Goal: Task Accomplishment & Management: Manage account settings

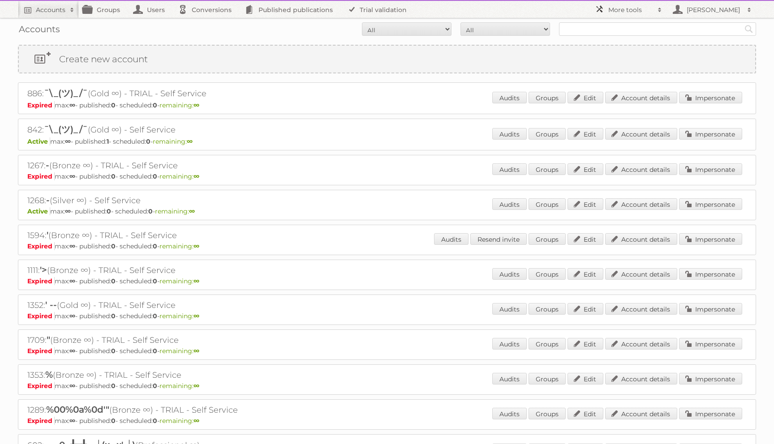
click at [625, 11] on h2 "More tools" at bounding box center [630, 9] width 45 height 9
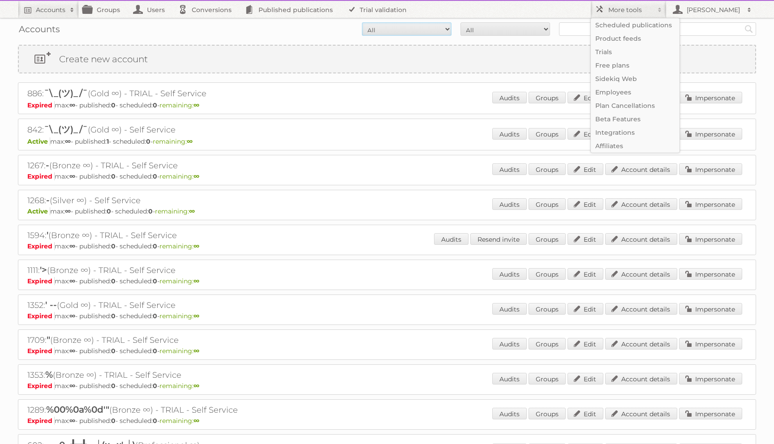
click at [367, 34] on select "All Active Expired Pending" at bounding box center [407, 28] width 90 height 13
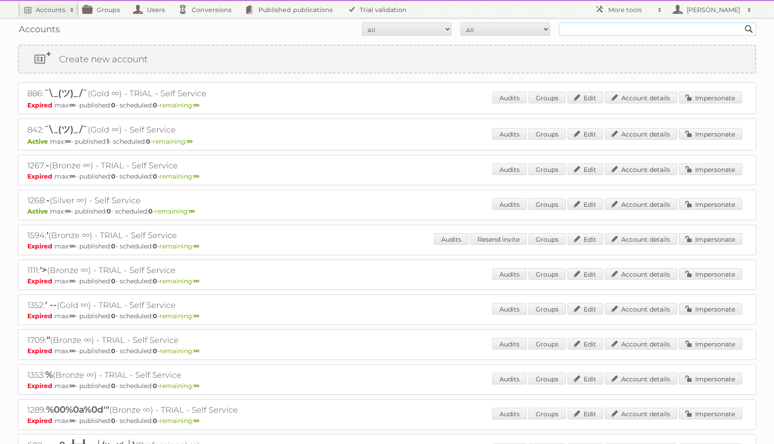
click at [593, 29] on input "text" at bounding box center [657, 28] width 197 height 13
type input "maggie@publitas.com"
click at [742, 22] on input "Search" at bounding box center [748, 28] width 13 height 13
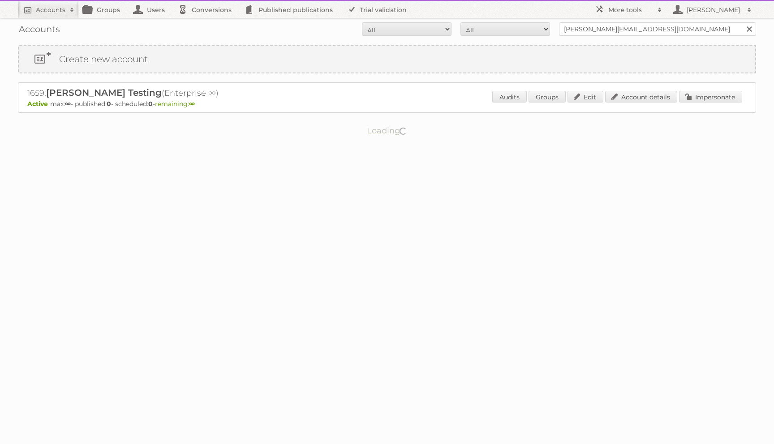
click at [36, 93] on h2 "1659: Maggie Testing (Enterprise ∞)" at bounding box center [183, 93] width 313 height 12
copy h2 "1659"
click at [610, 11] on h2 "More tools" at bounding box center [630, 9] width 45 height 9
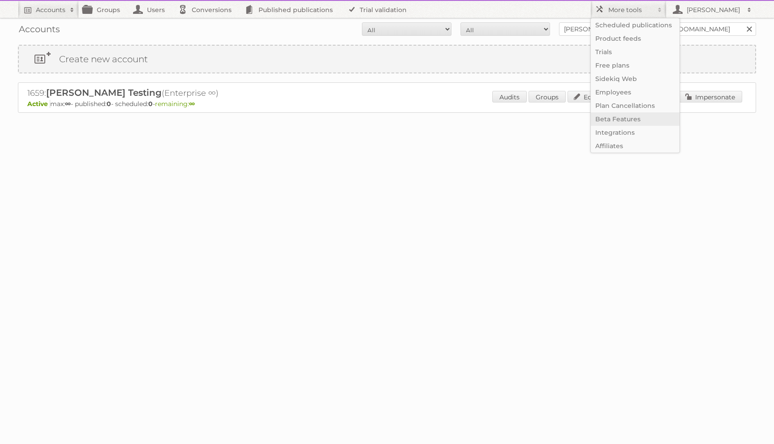
click at [615, 121] on link "Beta Features" at bounding box center [635, 118] width 89 height 13
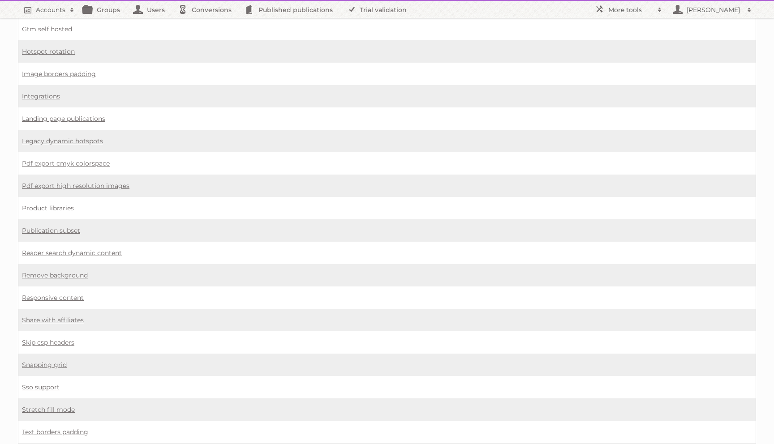
scroll to position [541, 0]
click at [56, 294] on link "Responsive content" at bounding box center [53, 298] width 62 height 8
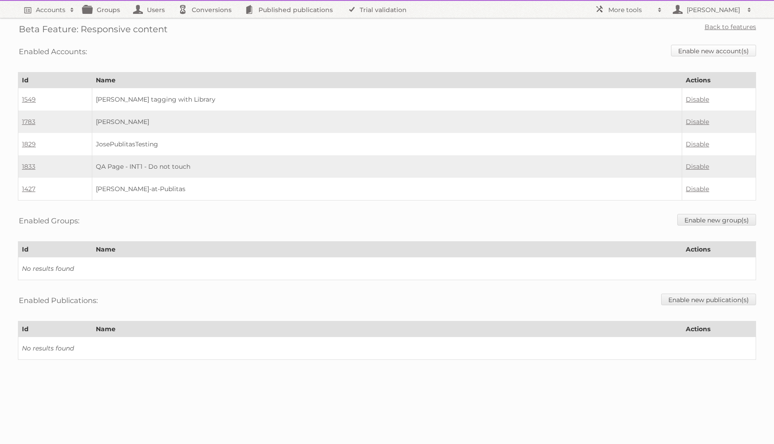
click at [684, 48] on link "Enable new account(s)" at bounding box center [713, 51] width 85 height 12
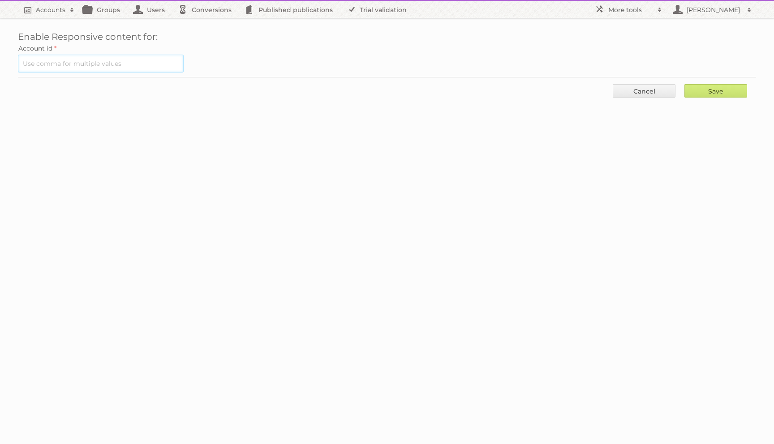
click at [50, 61] on input "text" at bounding box center [101, 64] width 166 height 18
paste input "1659"
type input "1659"
click at [696, 91] on input "Save" at bounding box center [715, 90] width 63 height 13
type input "..."
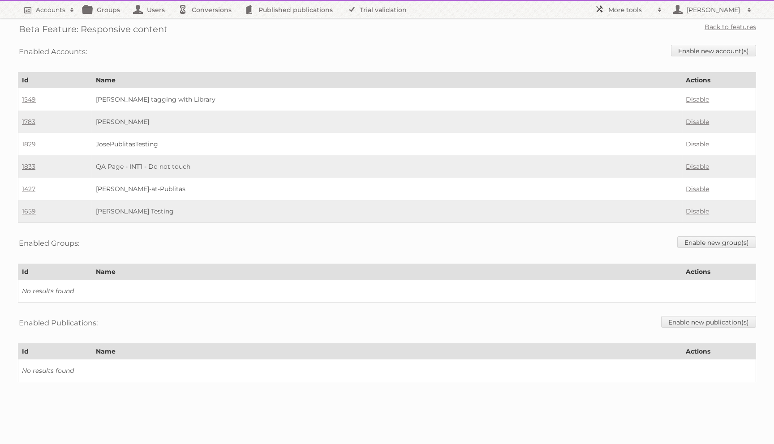
click at [623, 12] on h2 "More tools" at bounding box center [630, 9] width 45 height 9
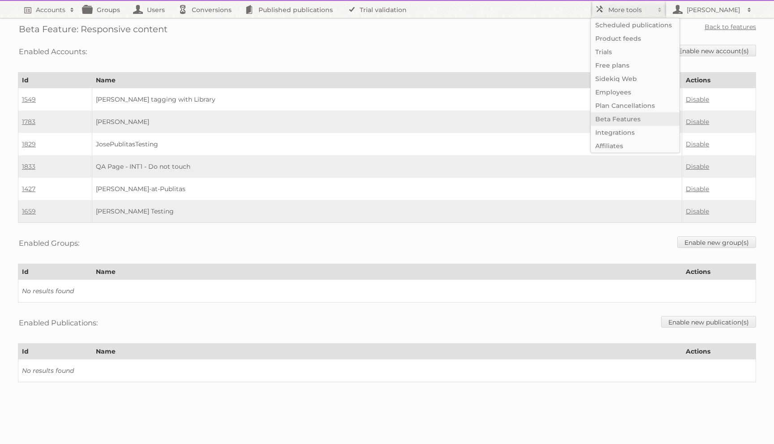
click at [606, 119] on link "Beta Features" at bounding box center [635, 118] width 89 height 13
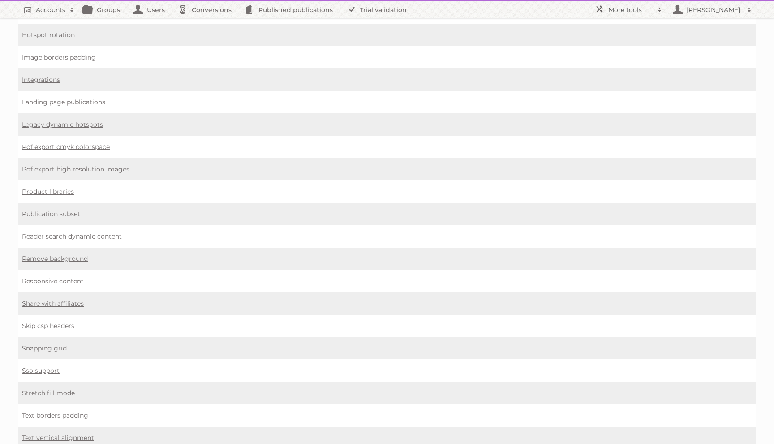
scroll to position [580, 0]
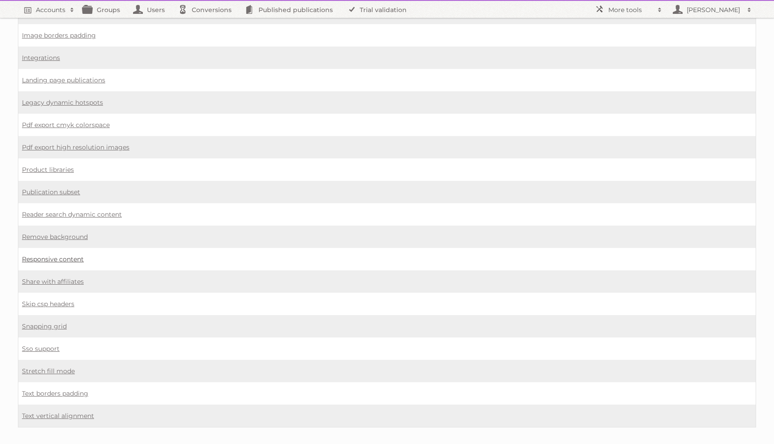
click at [40, 255] on link "Responsive content" at bounding box center [53, 259] width 62 height 8
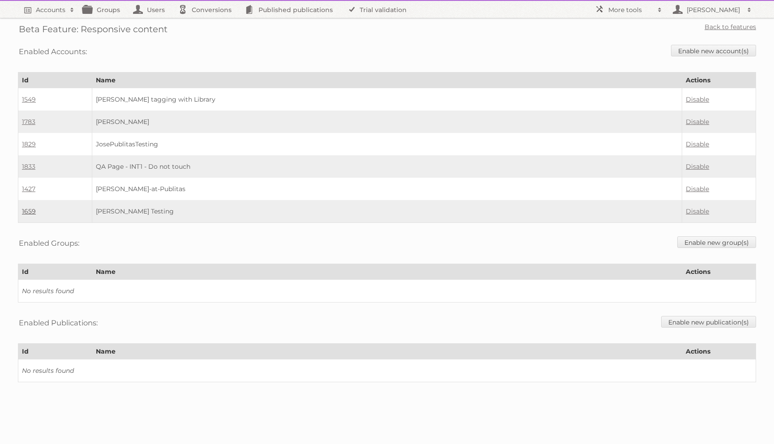
click at [30, 208] on link "1659" at bounding box center [29, 211] width 14 height 8
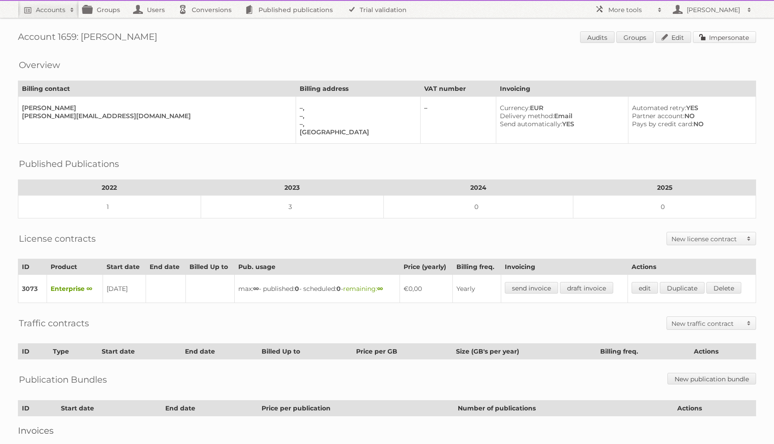
click at [700, 35] on link "Impersonate" at bounding box center [724, 37] width 63 height 12
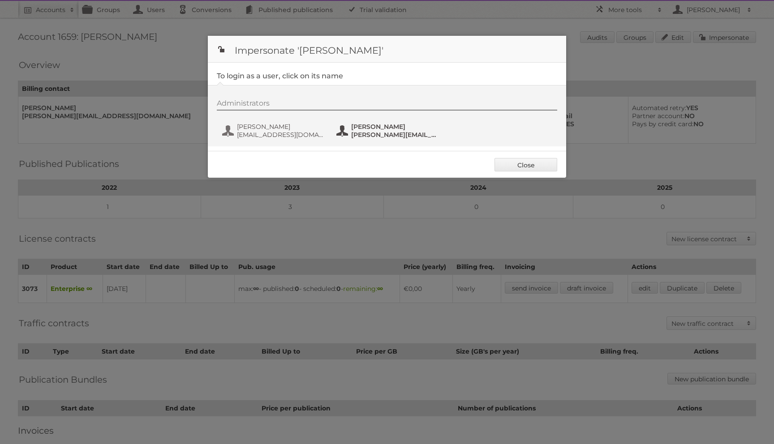
click at [369, 131] on span "maggie@publitas.com" at bounding box center [394, 135] width 87 height 8
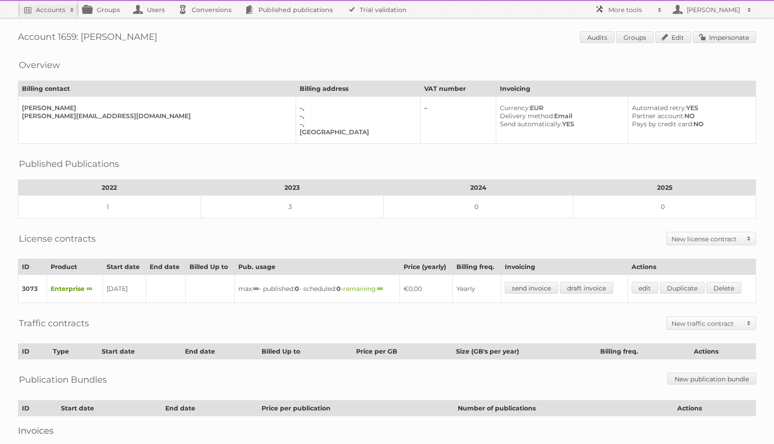
click at [624, 8] on h2 "More tools" at bounding box center [630, 9] width 45 height 9
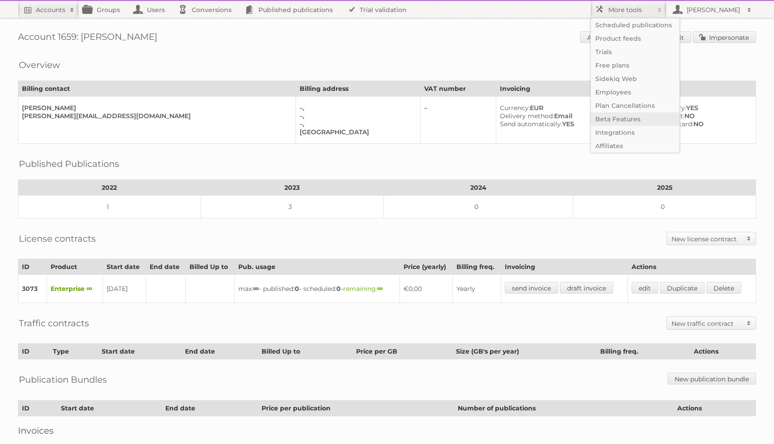
click at [609, 123] on link "Beta Features" at bounding box center [635, 118] width 89 height 13
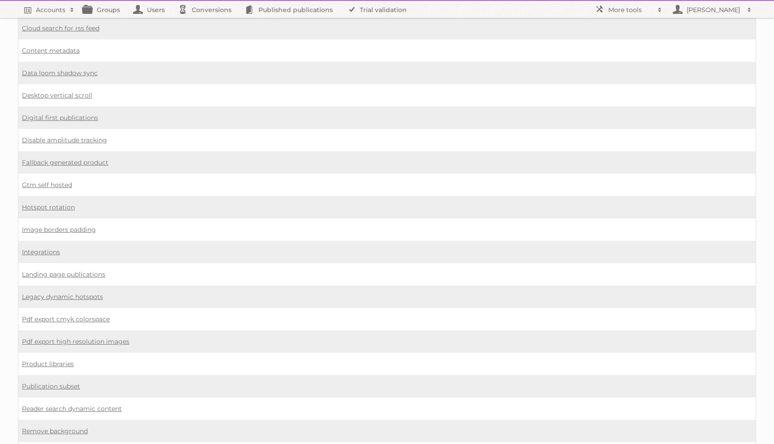
scroll to position [390, 0]
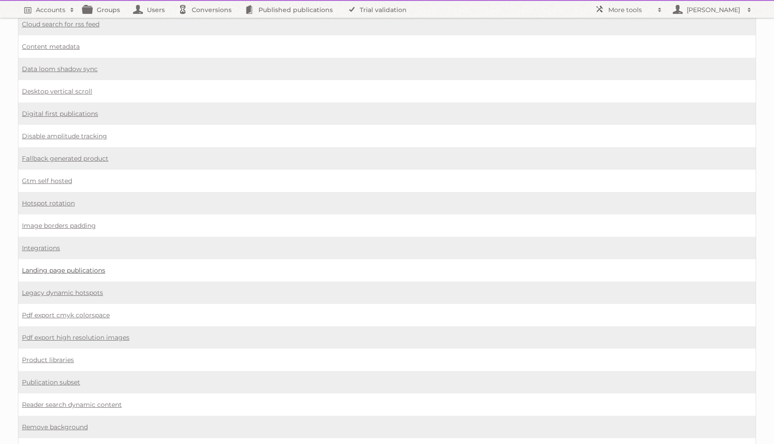
click at [46, 266] on link "Landing page publications" at bounding box center [63, 270] width 83 height 8
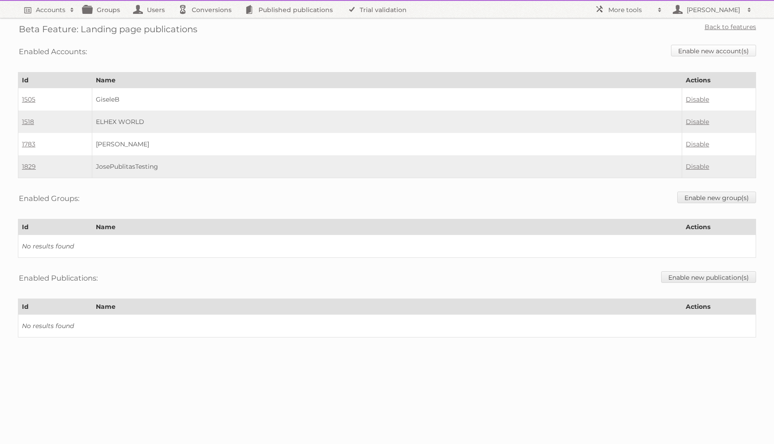
click at [703, 52] on link "Enable new account(s)" at bounding box center [713, 51] width 85 height 12
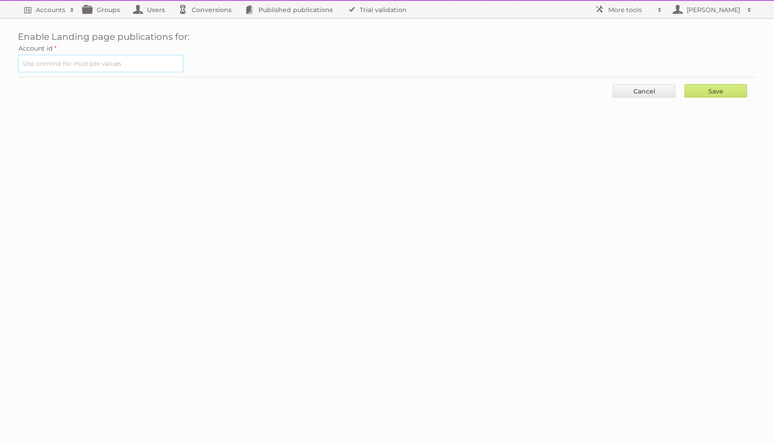
click at [68, 59] on input "text" at bounding box center [101, 64] width 166 height 18
paste input "1659"
type input "1659"
click at [715, 91] on input "Save" at bounding box center [715, 90] width 63 height 13
type input "..."
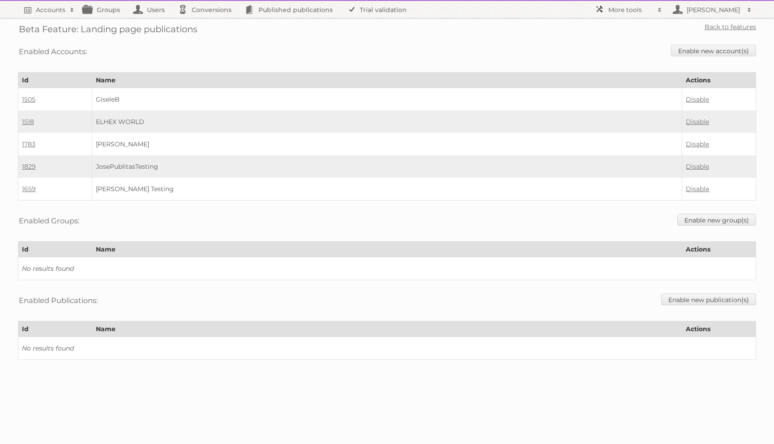
click at [625, 14] on link "More tools" at bounding box center [628, 9] width 76 height 17
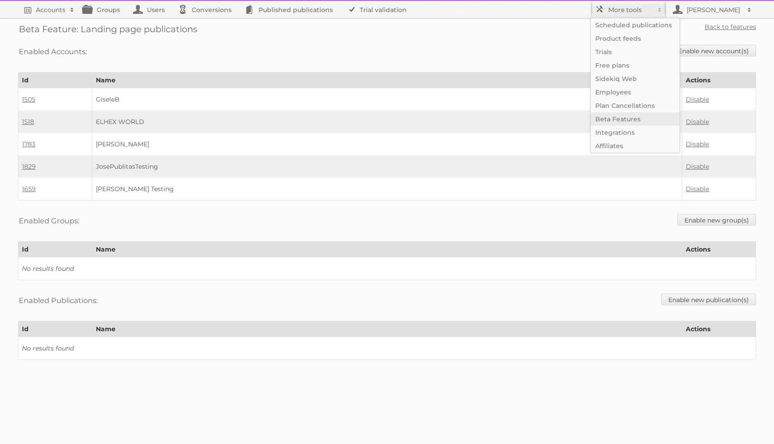
click at [616, 119] on link "Beta Features" at bounding box center [635, 118] width 89 height 13
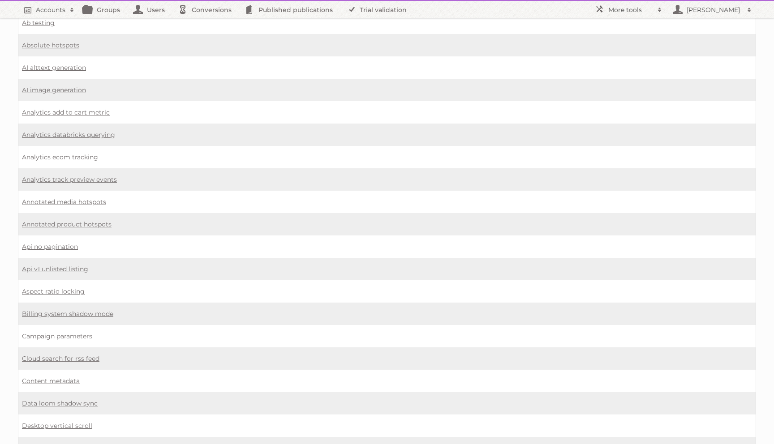
scroll to position [60, 0]
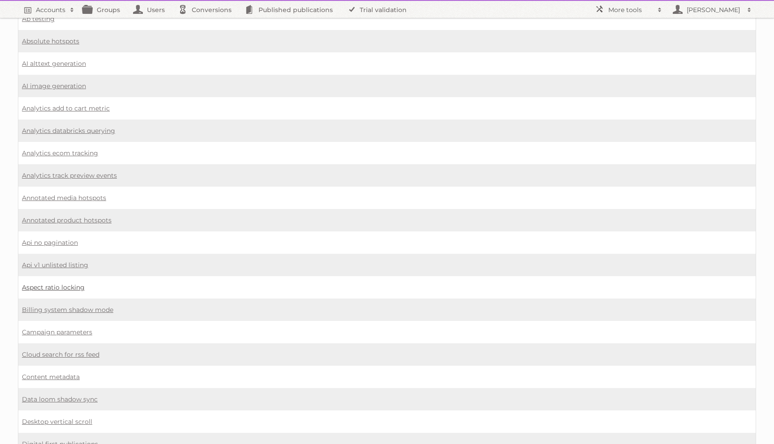
click at [79, 283] on link "Aspect ratio locking" at bounding box center [53, 287] width 63 height 8
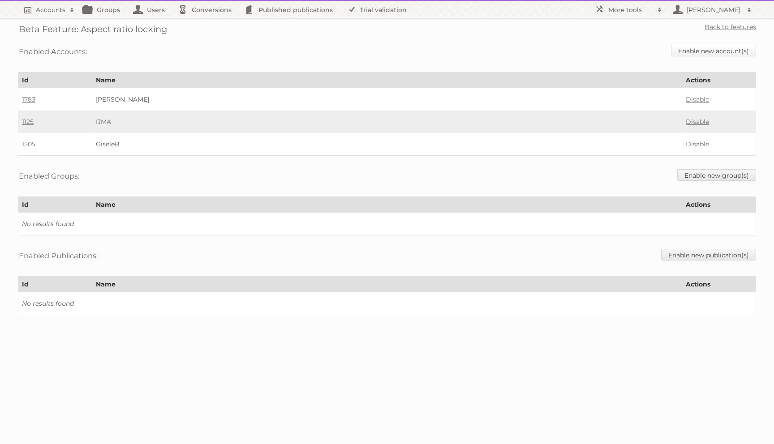
click at [720, 52] on link "Enable new account(s)" at bounding box center [713, 51] width 85 height 12
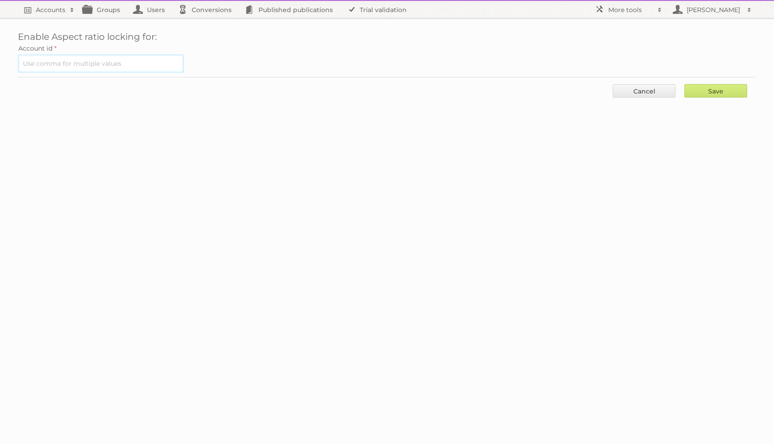
click at [73, 63] on input "text" at bounding box center [101, 64] width 166 height 18
paste input "1659"
type input "1659"
click at [687, 90] on input "Save" at bounding box center [715, 90] width 63 height 13
type input "..."
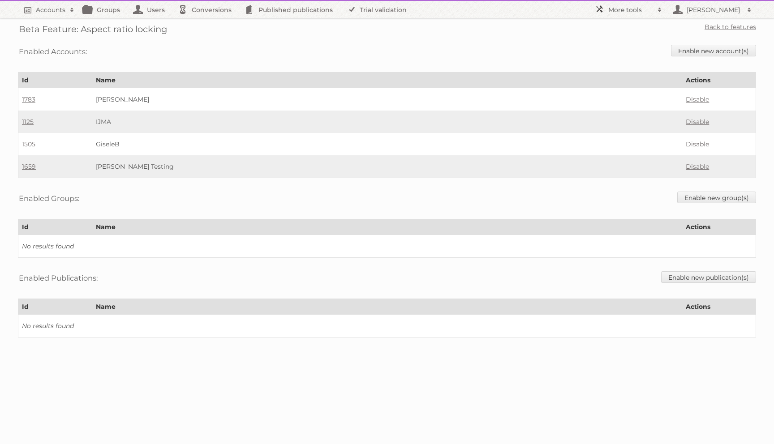
click at [611, 6] on h2 "More tools" at bounding box center [630, 9] width 45 height 9
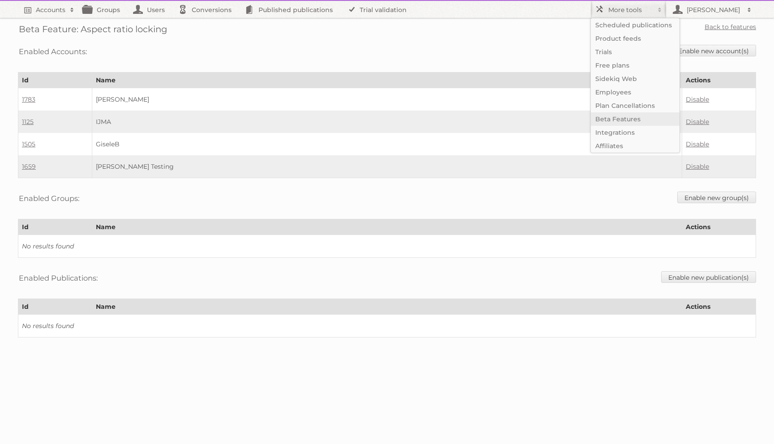
click at [603, 117] on link "Beta Features" at bounding box center [635, 118] width 89 height 13
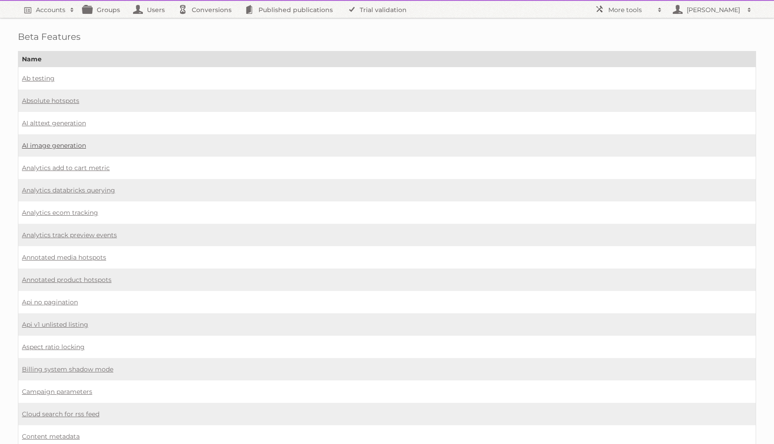
click at [39, 144] on link "AI image generation" at bounding box center [54, 145] width 64 height 8
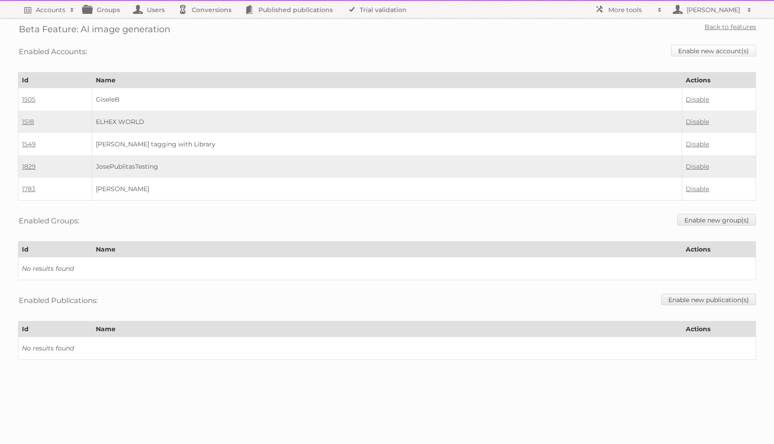
click at [688, 50] on link "Enable new account(s)" at bounding box center [713, 51] width 85 height 12
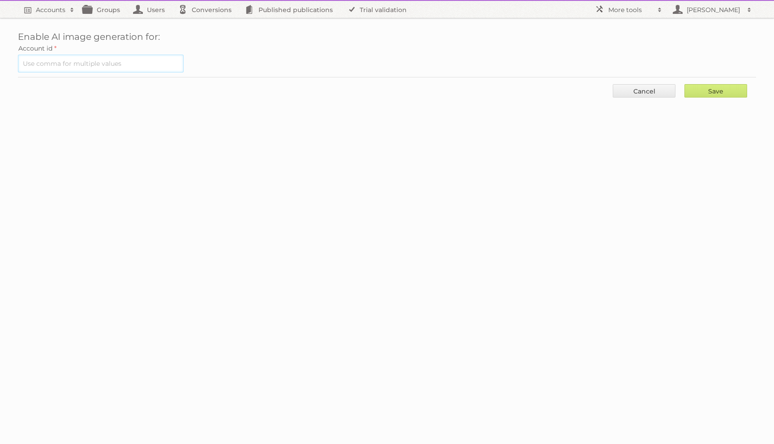
click at [101, 65] on input "text" at bounding box center [101, 64] width 166 height 18
paste input "1659"
type input "1659"
click at [701, 97] on input "Save" at bounding box center [715, 90] width 63 height 13
type input "..."
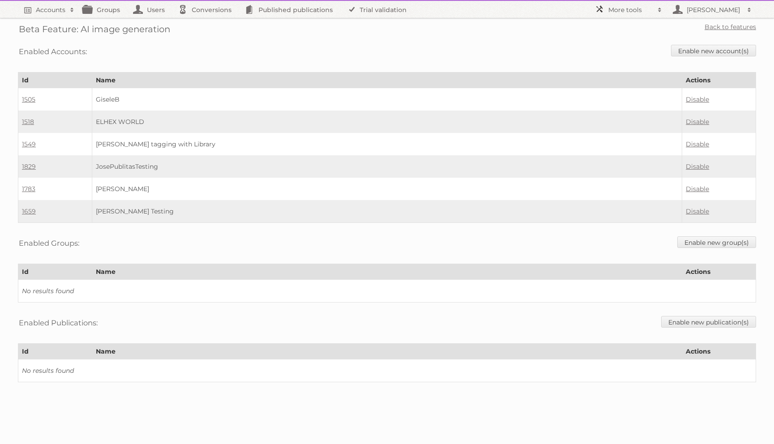
click at [607, 9] on link "More tools" at bounding box center [628, 9] width 76 height 17
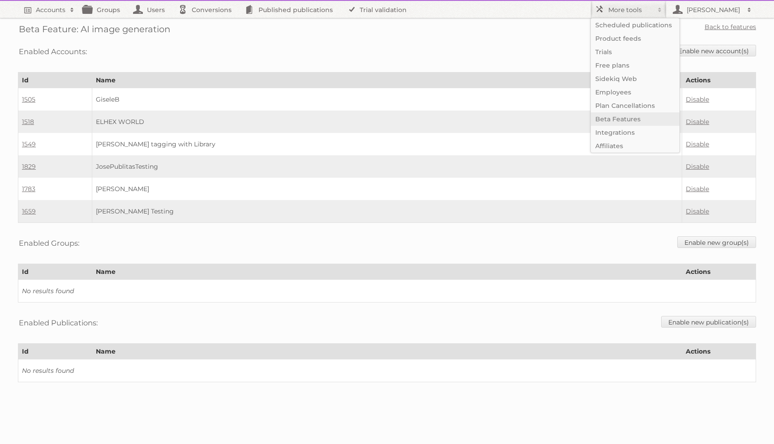
click at [610, 123] on link "Beta Features" at bounding box center [635, 118] width 89 height 13
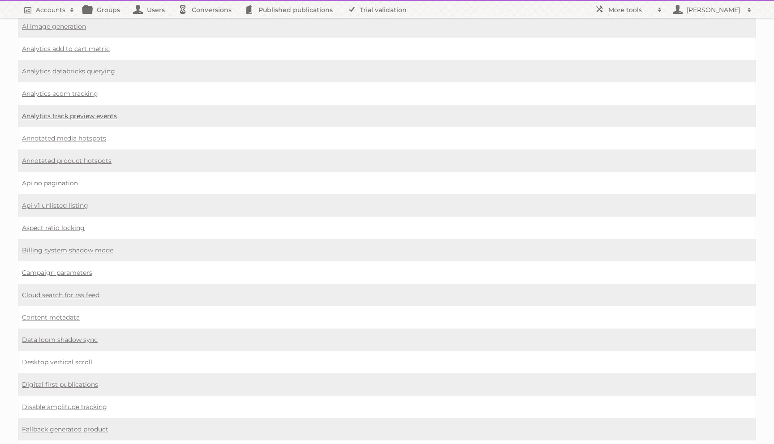
scroll to position [122, 0]
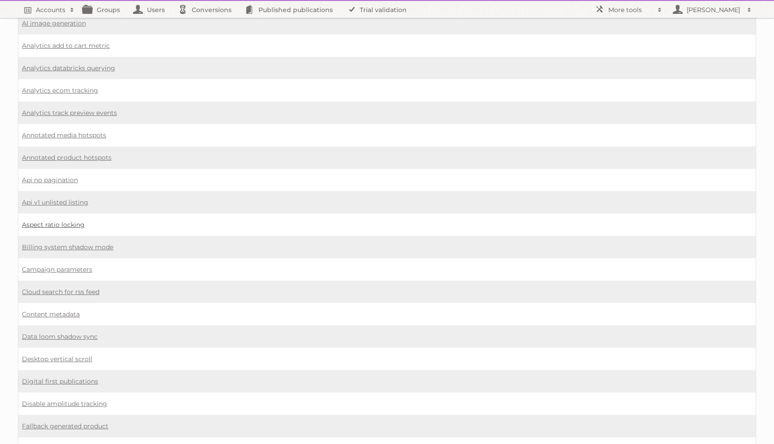
click at [62, 221] on link "Aspect ratio locking" at bounding box center [53, 225] width 63 height 8
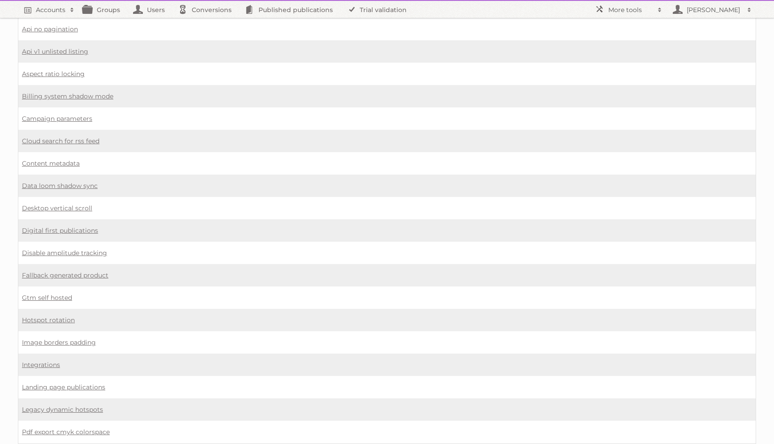
scroll to position [274, 0]
click at [52, 226] on link "Digital first publications" at bounding box center [60, 230] width 76 height 8
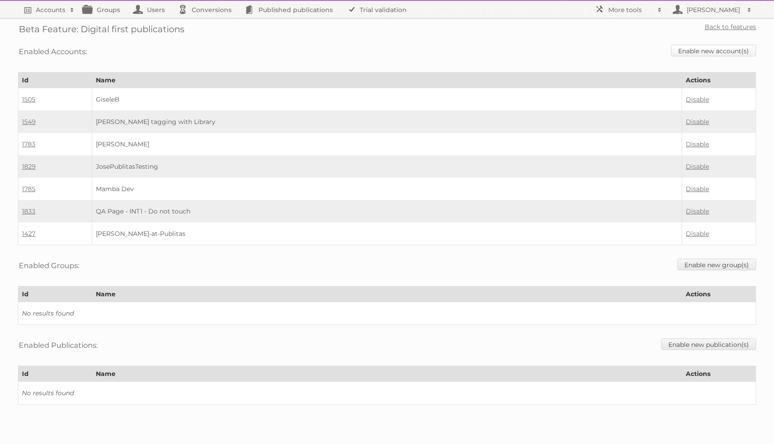
click at [708, 54] on link "Enable new account(s)" at bounding box center [713, 51] width 85 height 12
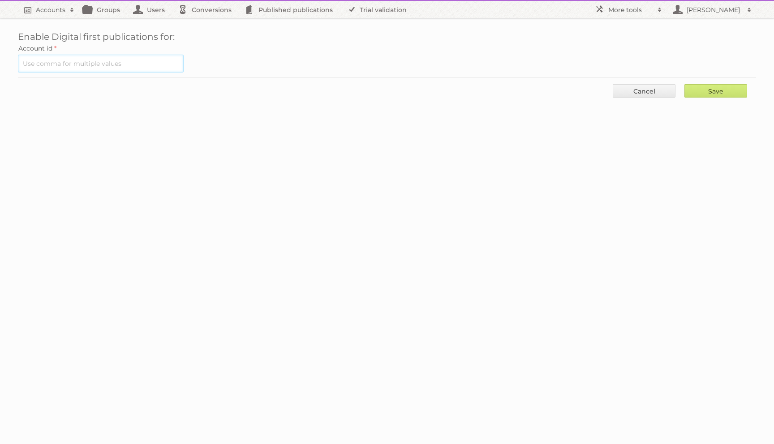
click at [150, 71] on input "text" at bounding box center [101, 64] width 166 height 18
paste input "1659"
type input "1659"
click at [716, 86] on input "Save" at bounding box center [715, 90] width 63 height 13
type input "..."
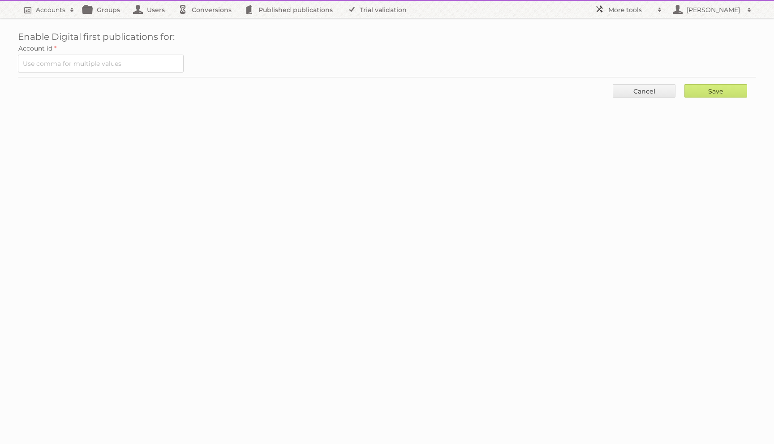
click at [626, 6] on h2 "More tools" at bounding box center [630, 9] width 45 height 9
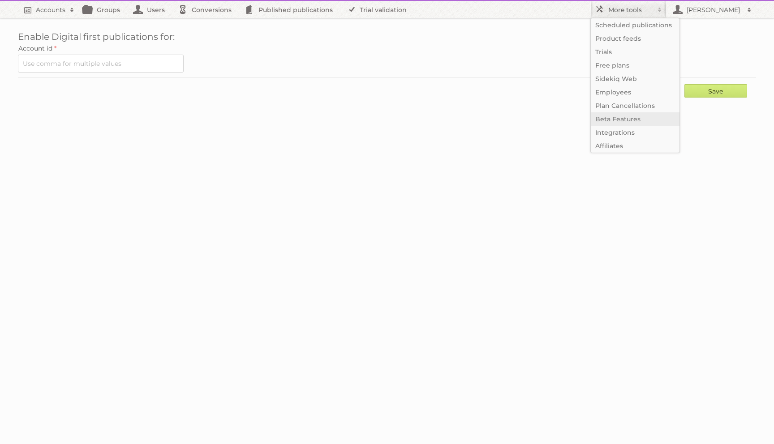
click at [617, 114] on link "Beta Features" at bounding box center [635, 118] width 89 height 13
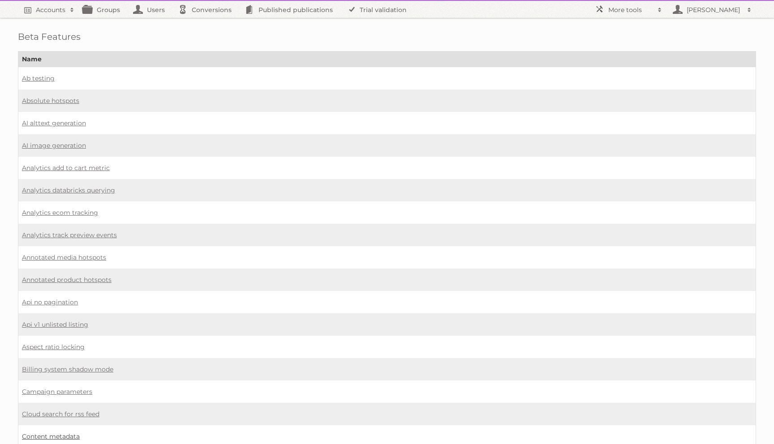
click at [51, 433] on link "Content metadata" at bounding box center [51, 437] width 58 height 8
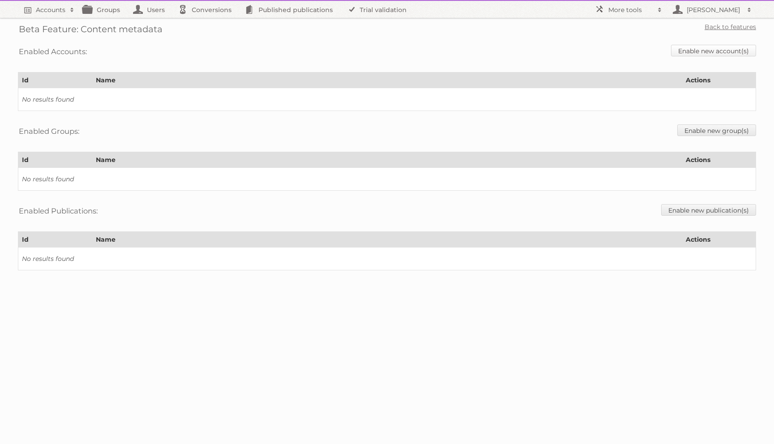
click at [692, 49] on link "Enable new account(s)" at bounding box center [713, 51] width 85 height 12
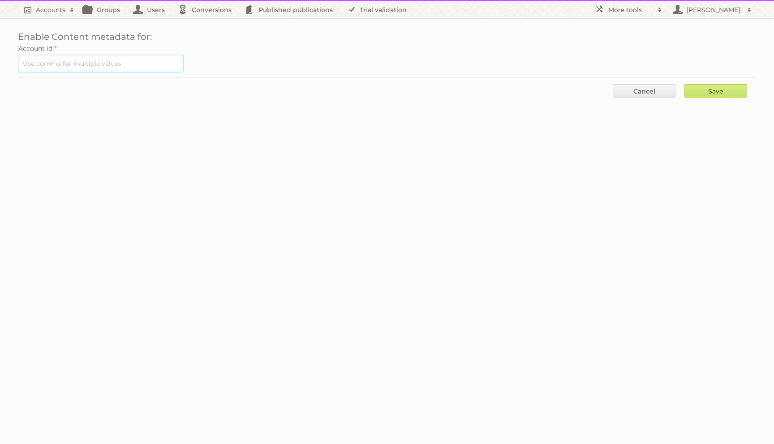
click at [103, 65] on input "text" at bounding box center [101, 64] width 166 height 18
paste input "1659"
type input "1659"
click at [684, 84] on input "Save" at bounding box center [715, 90] width 63 height 13
type input "..."
